Goal: Task Accomplishment & Management: Complete application form

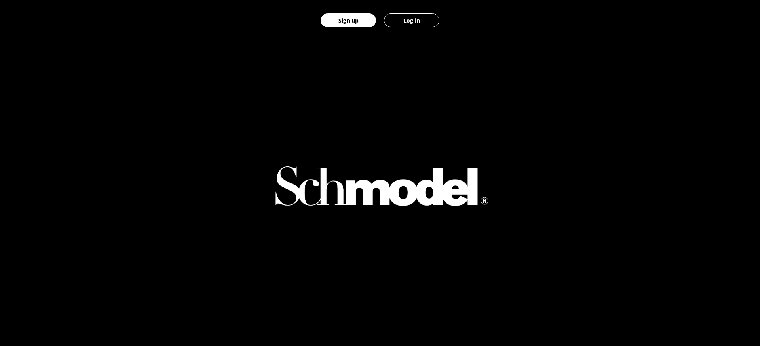
click at [420, 22] on button "Log in" at bounding box center [411, 20] width 55 height 14
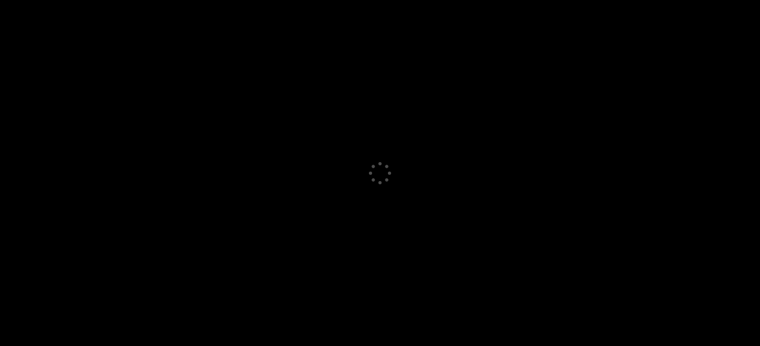
select select "GB"
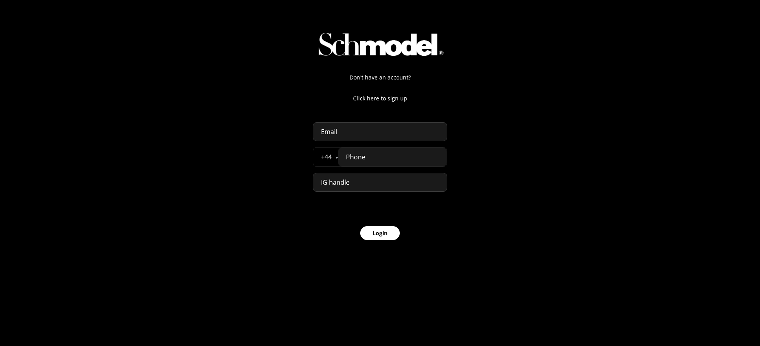
click at [367, 127] on input "email" at bounding box center [380, 131] width 135 height 19
paste input "abdellah+test123@providence.pw"
type input "abdellah+test123@providence.pw"
click at [445, 159] on input "tel" at bounding box center [392, 157] width 109 height 19
paste input "07777 777888"
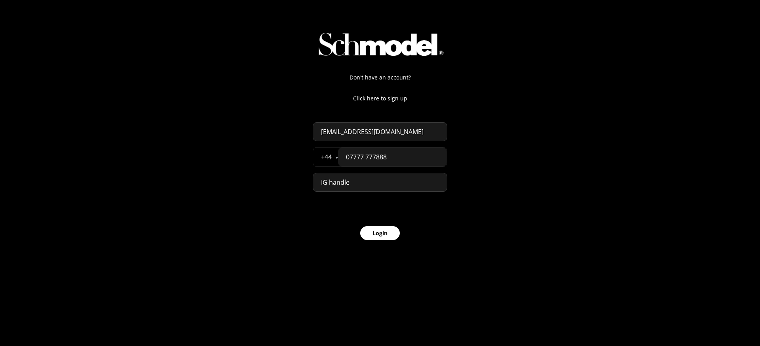
type input "07777 777888"
click at [381, 233] on button "Login" at bounding box center [380, 233] width 40 height 14
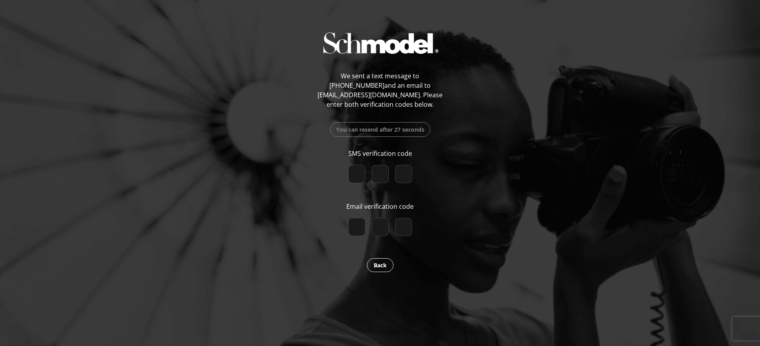
paste input "7"
type input "7"
type input "5"
type input "8"
checkbox input "true"
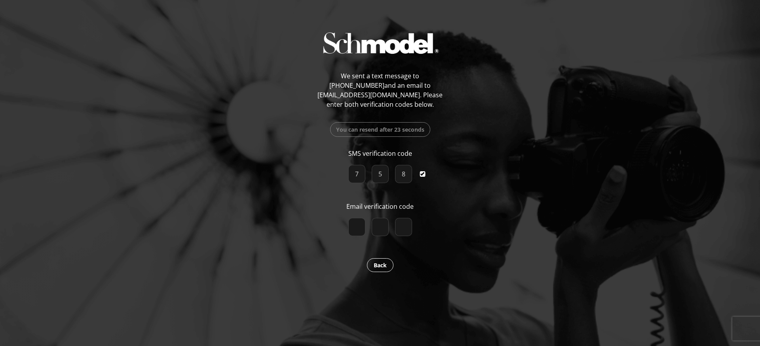
click at [357, 222] on input "number" at bounding box center [356, 227] width 17 height 18
paste input "4"
type input "4"
type input "5"
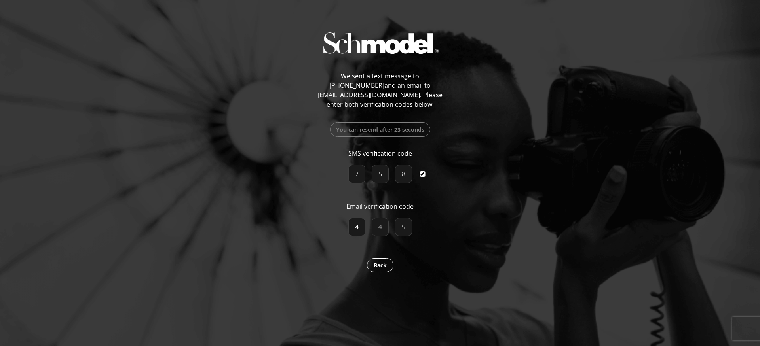
checkbox input "true"
